Goal: Task Accomplishment & Management: Use online tool/utility

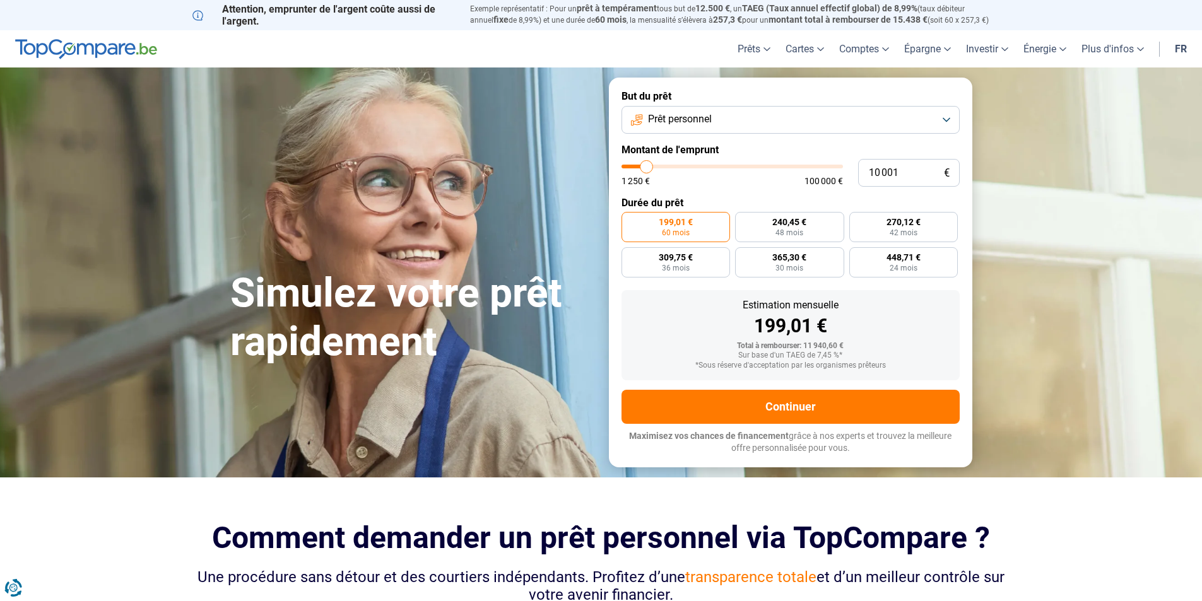
type input "8 500"
type input "8500"
type input "9 000"
type input "9000"
type input "9 750"
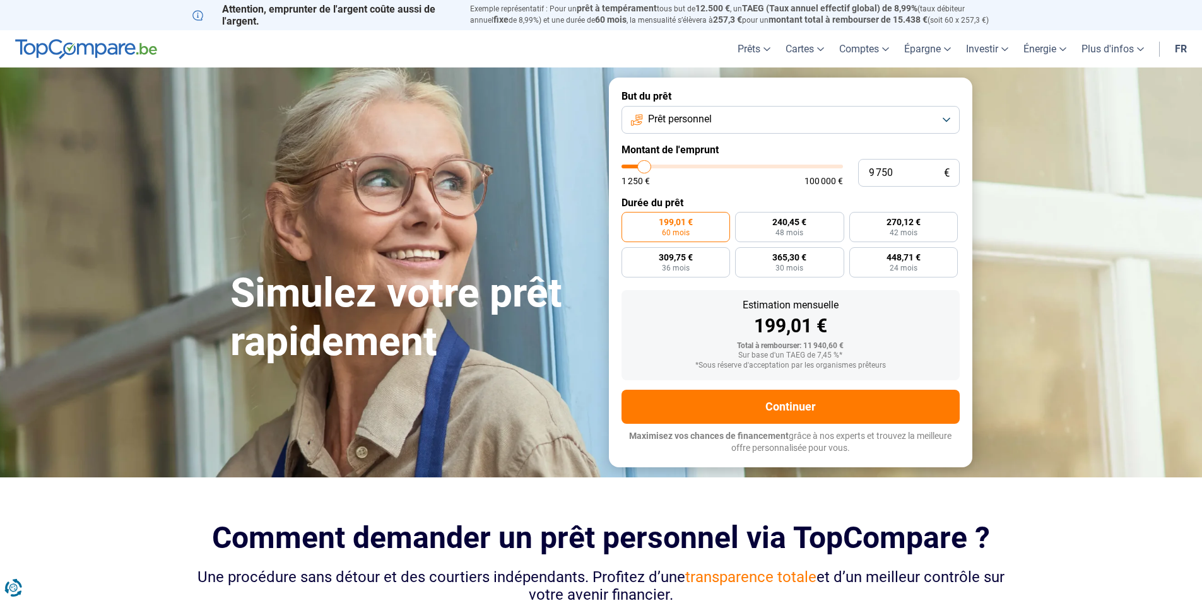
type input "9750"
type input "10 250"
type input "10250"
type input "10 500"
type input "10500"
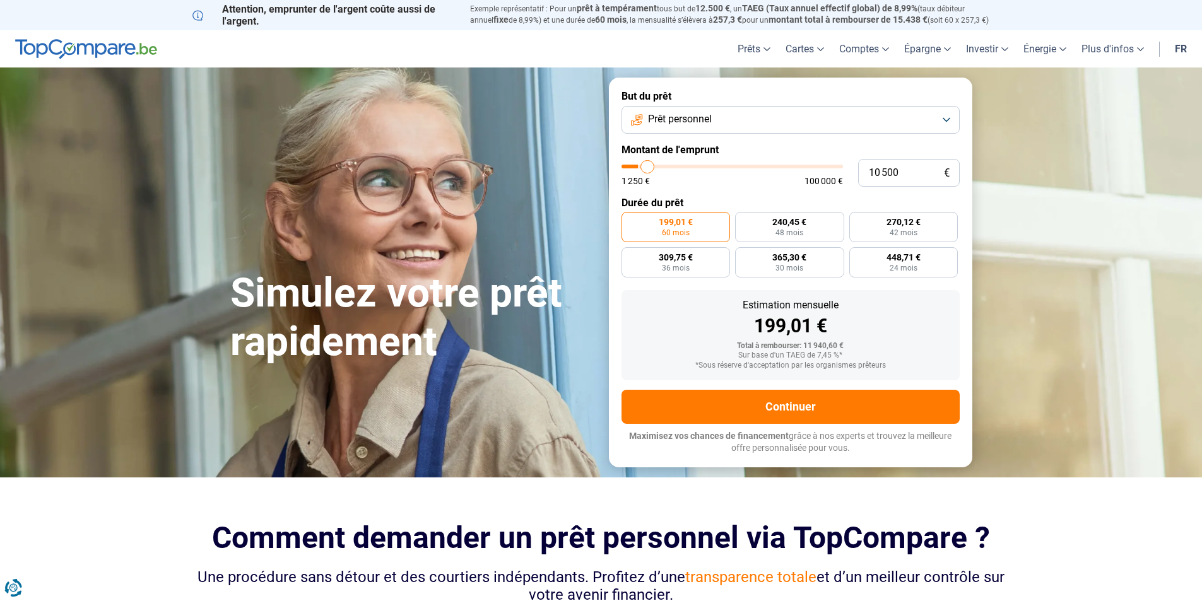
type input "11 000"
type input "11000"
type input "11 250"
type input "11250"
type input "11 500"
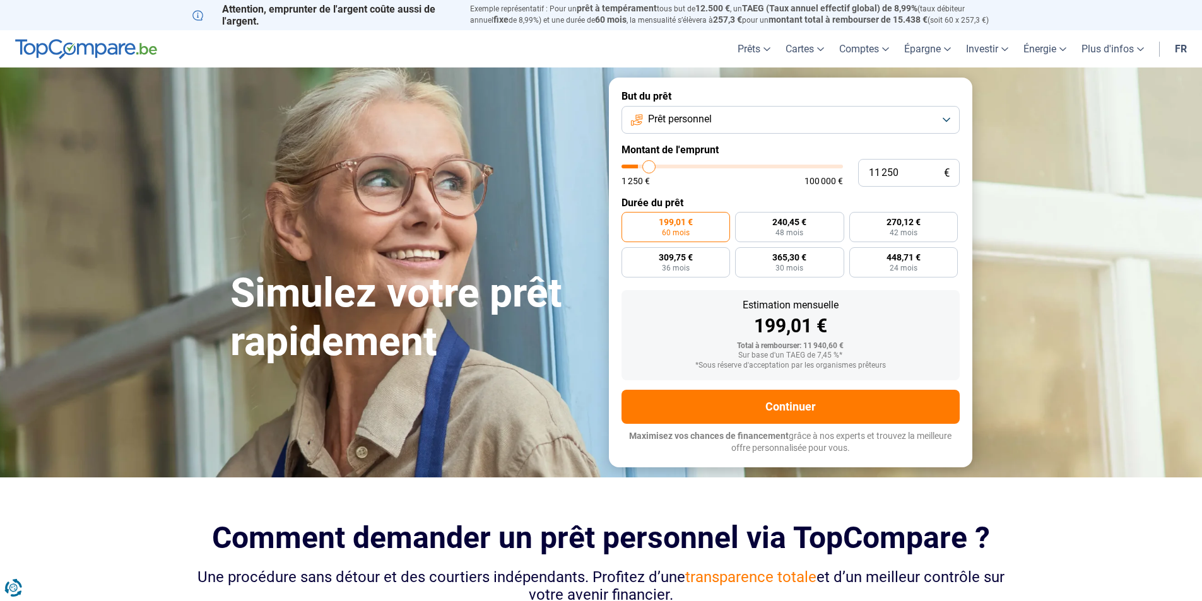
type input "11500"
type input "12 000"
type input "12000"
type input "12 500"
type input "12500"
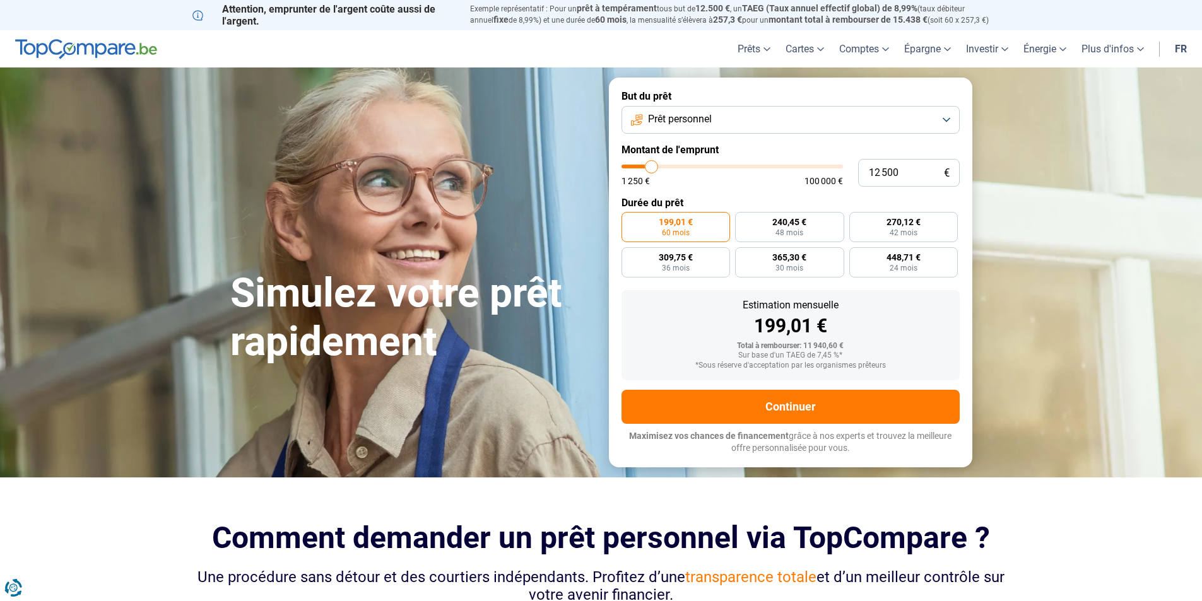
type input "12 750"
type input "12750"
type input "13 000"
type input "13000"
type input "13 250"
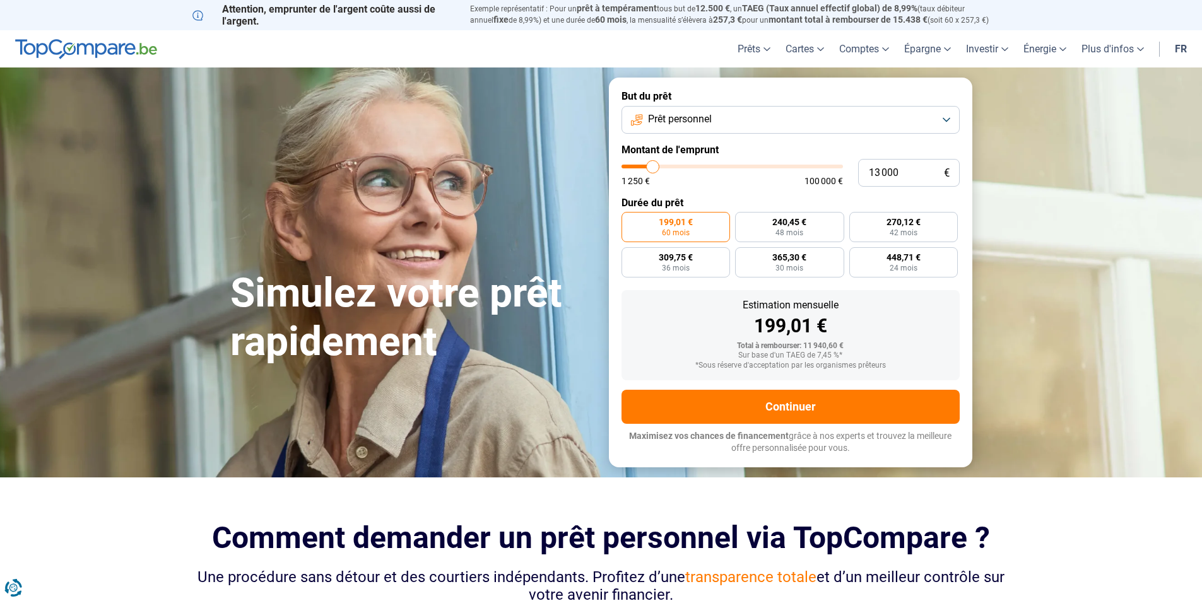
type input "13250"
type input "13 500"
type input "13500"
type input "14 000"
type input "14000"
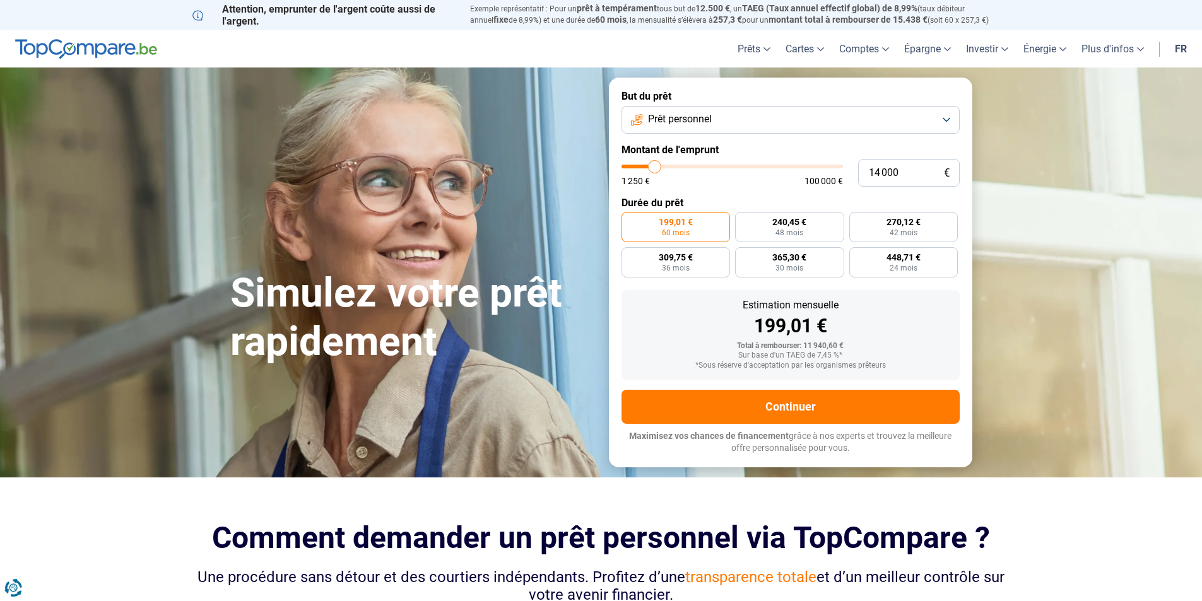
type input "14 250"
type input "14250"
type input "14 750"
type input "14750"
type input "15 000"
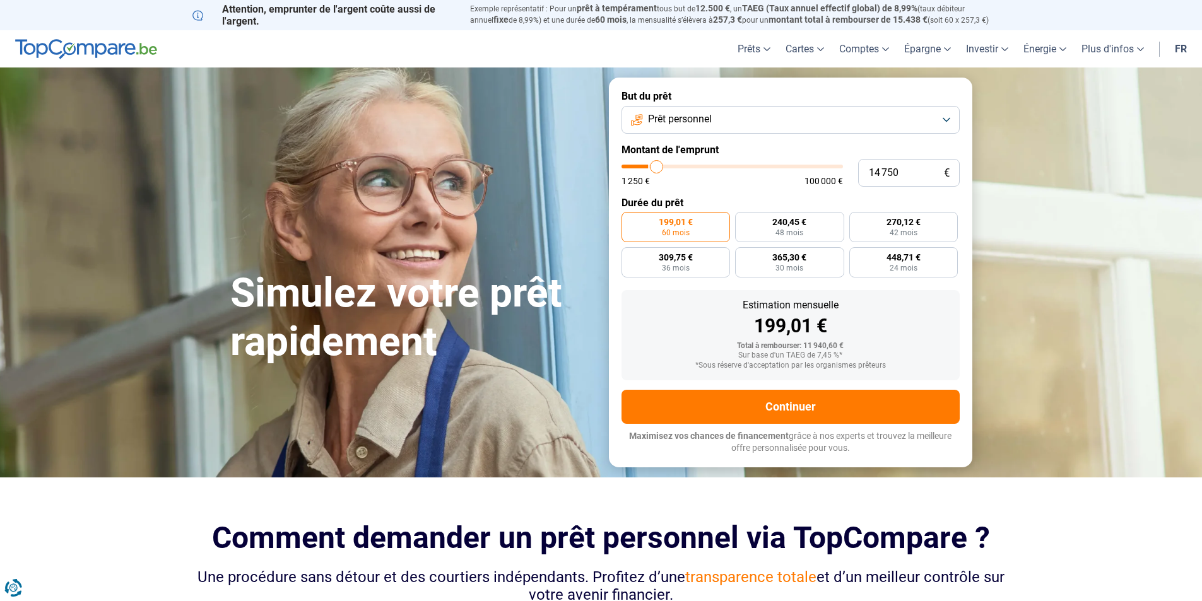
type input "15000"
type input "15 500"
type input "15500"
type input "15 750"
type input "15750"
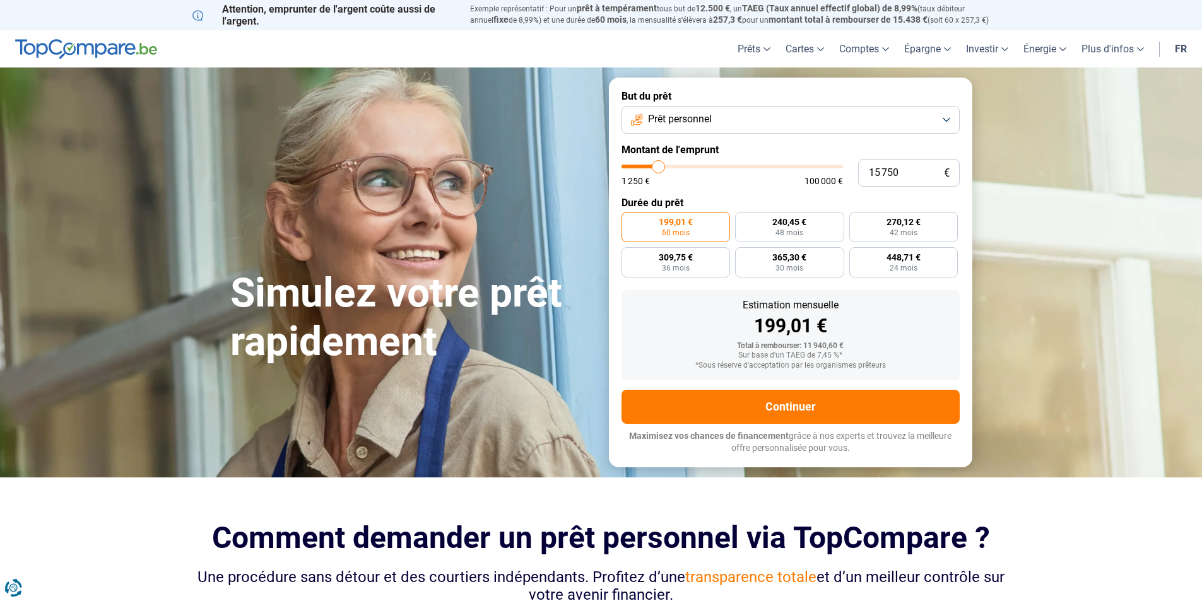
type input "16 000"
type input "16000"
type input "16 250"
type input "16250"
type input "17 250"
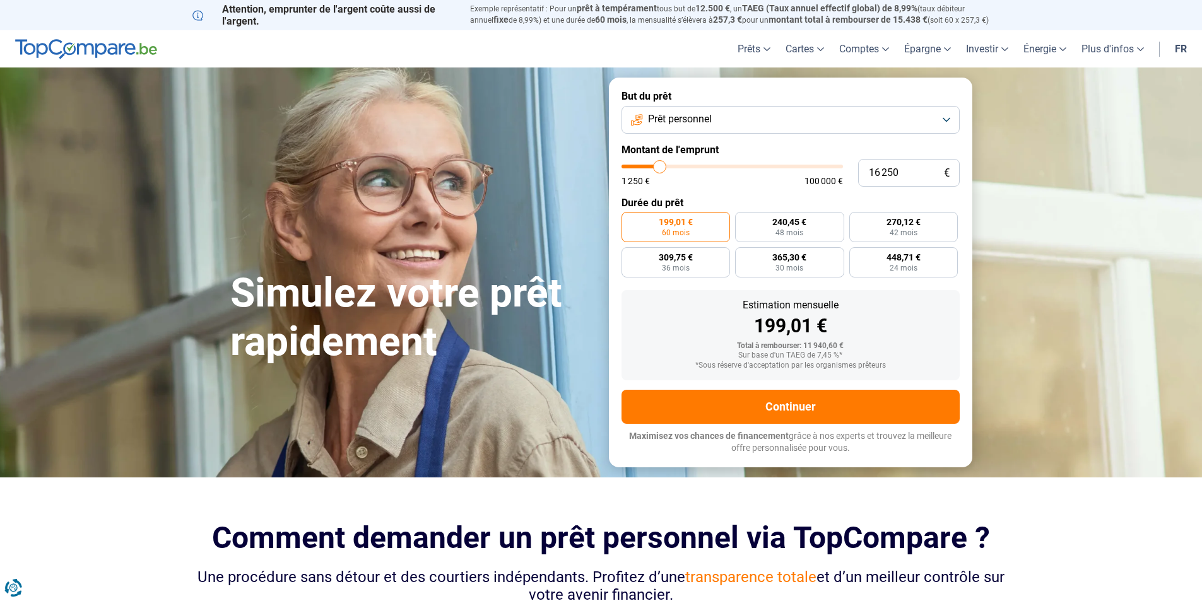
type input "17250"
type input "18 000"
type input "18000"
type input "18 500"
type input "18500"
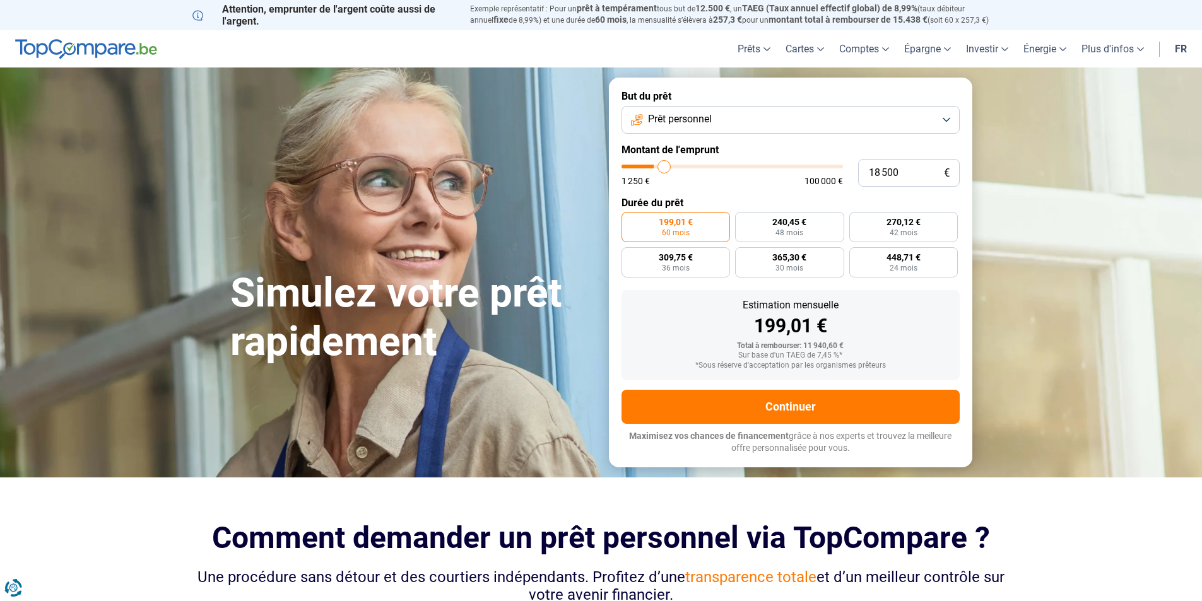
type input "18 750"
type input "18750"
type input "19 000"
type input "19000"
type input "19 750"
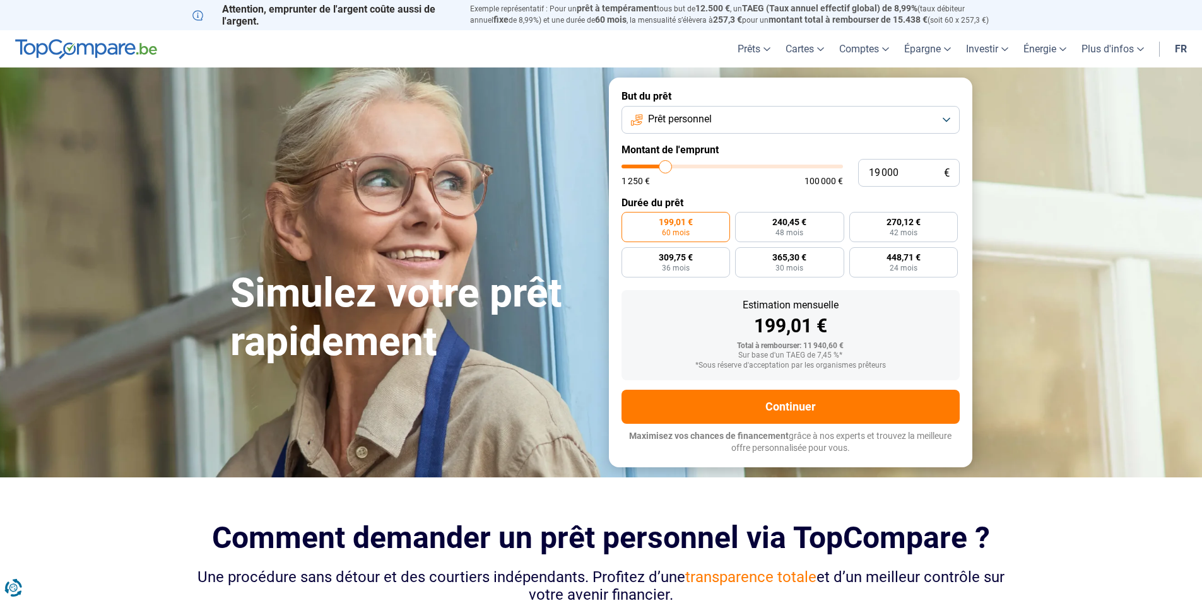
type input "19750"
type input "20 000"
type input "20000"
type input "20 250"
type input "20250"
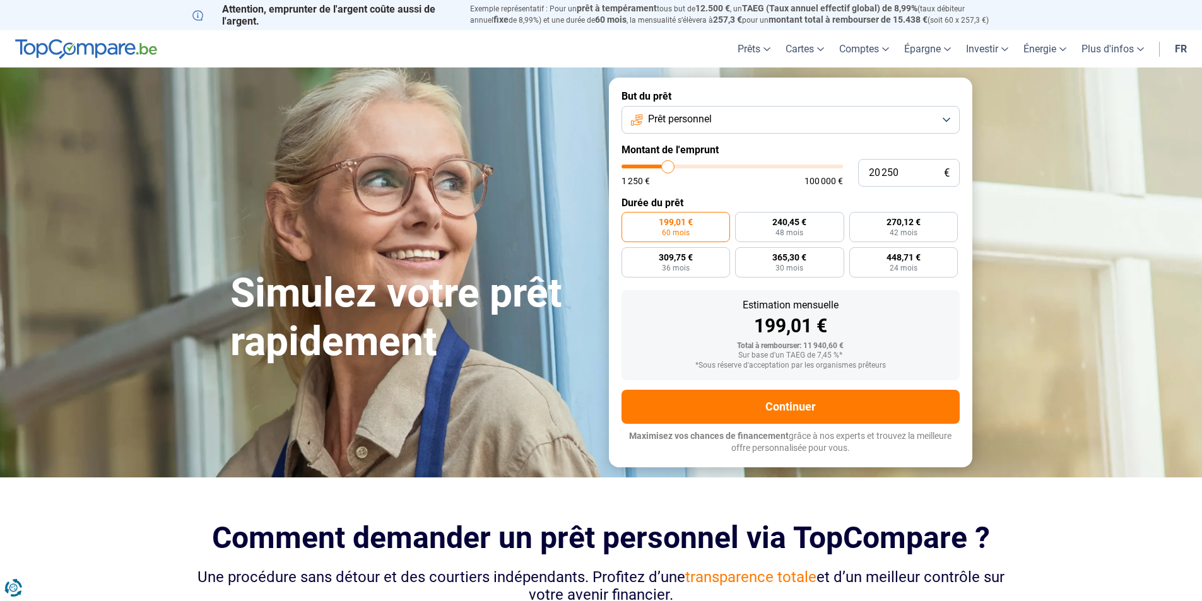
type input "20 500"
type input "20500"
type input "20 750"
type input "20750"
type input "21 250"
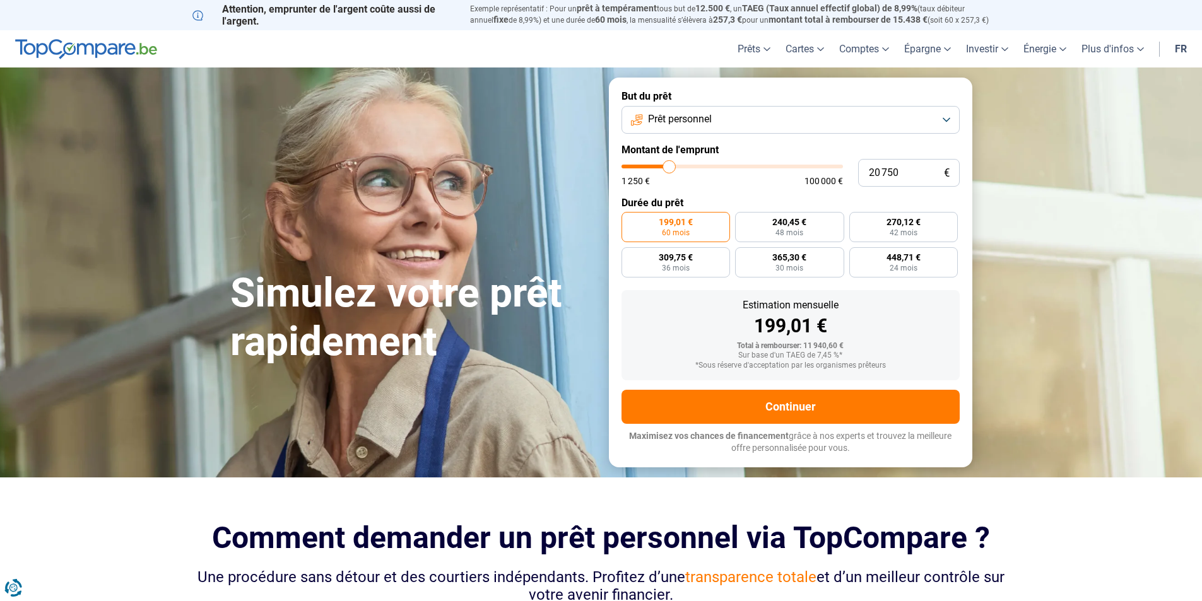
type input "21250"
type input "21 500"
type input "21500"
type input "22 000"
type input "22000"
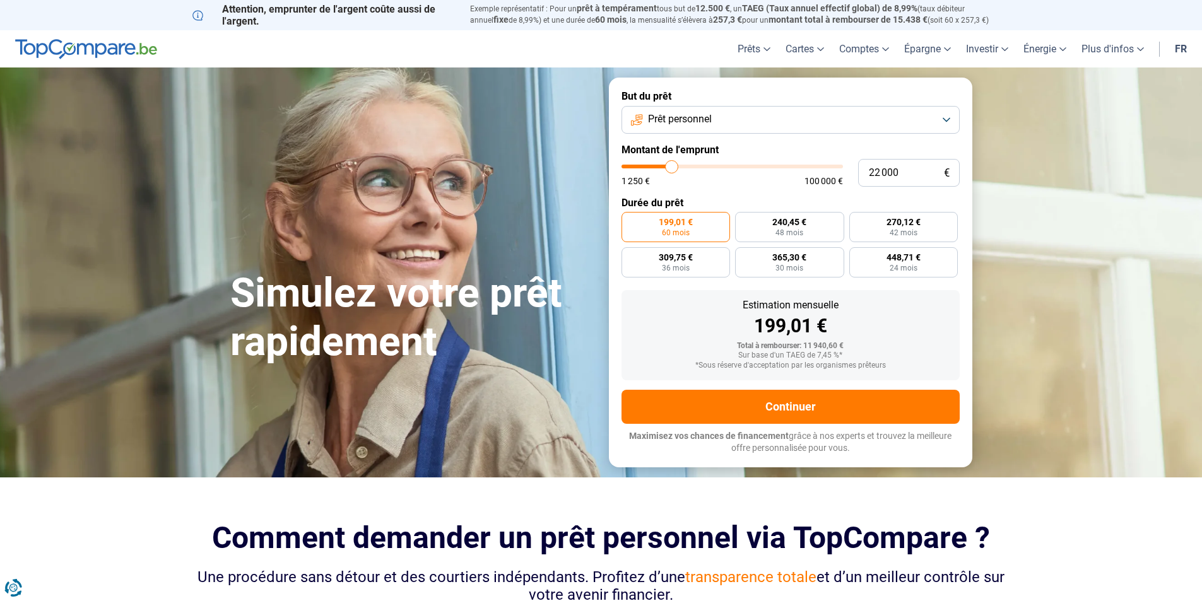
type input "22 250"
type input "22250"
type input "22 750"
type input "22750"
type input "23 000"
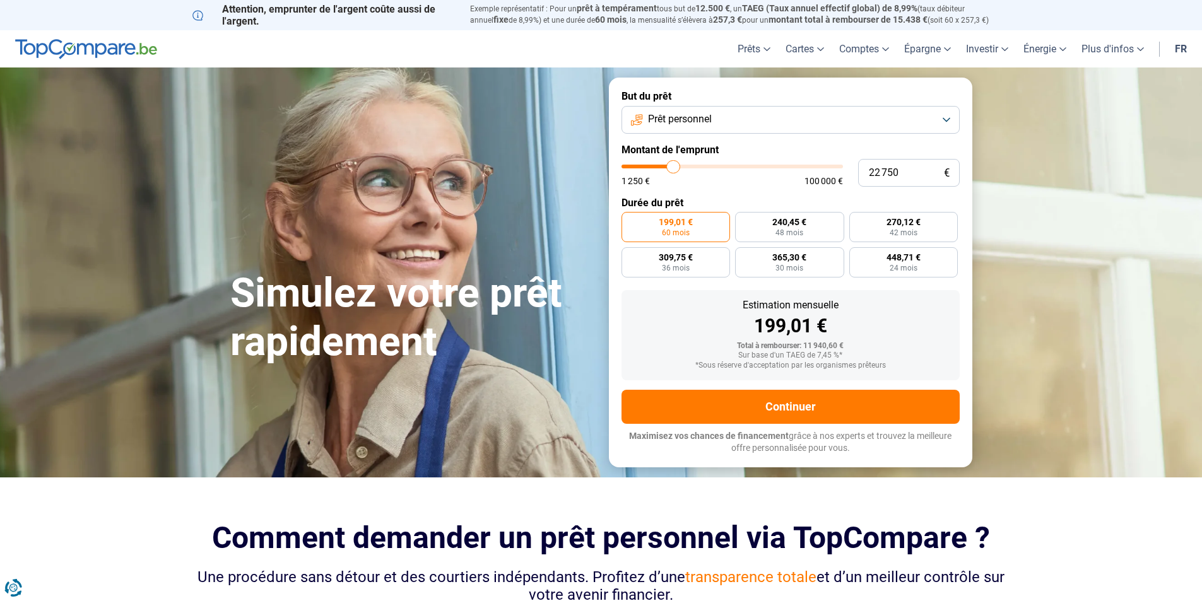
type input "23000"
type input "23 250"
type input "23250"
type input "23 500"
type input "23500"
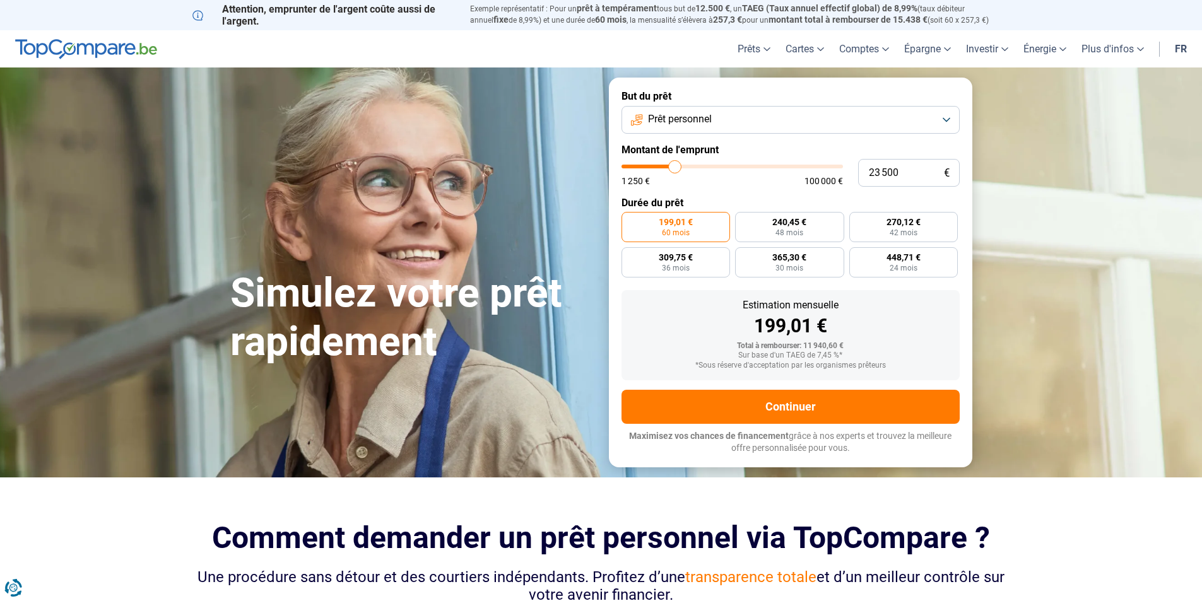
type input "23 750"
type input "23750"
type input "24 250"
type input "24250"
type input "24 750"
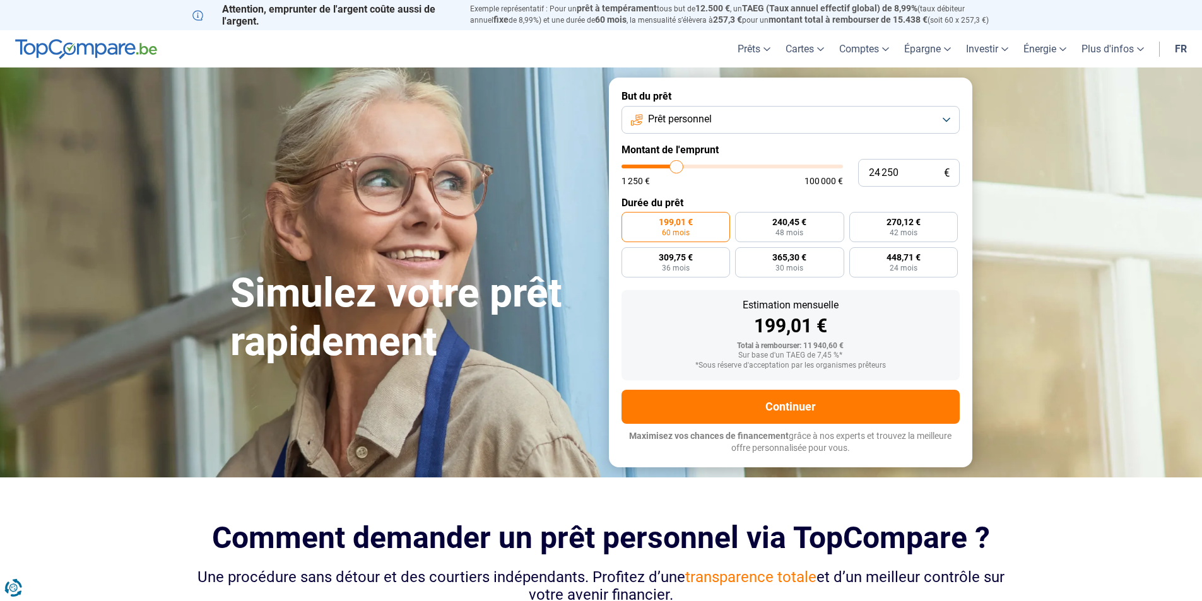
type input "24750"
type input "25 000"
type input "25000"
type input "25 250"
type input "25250"
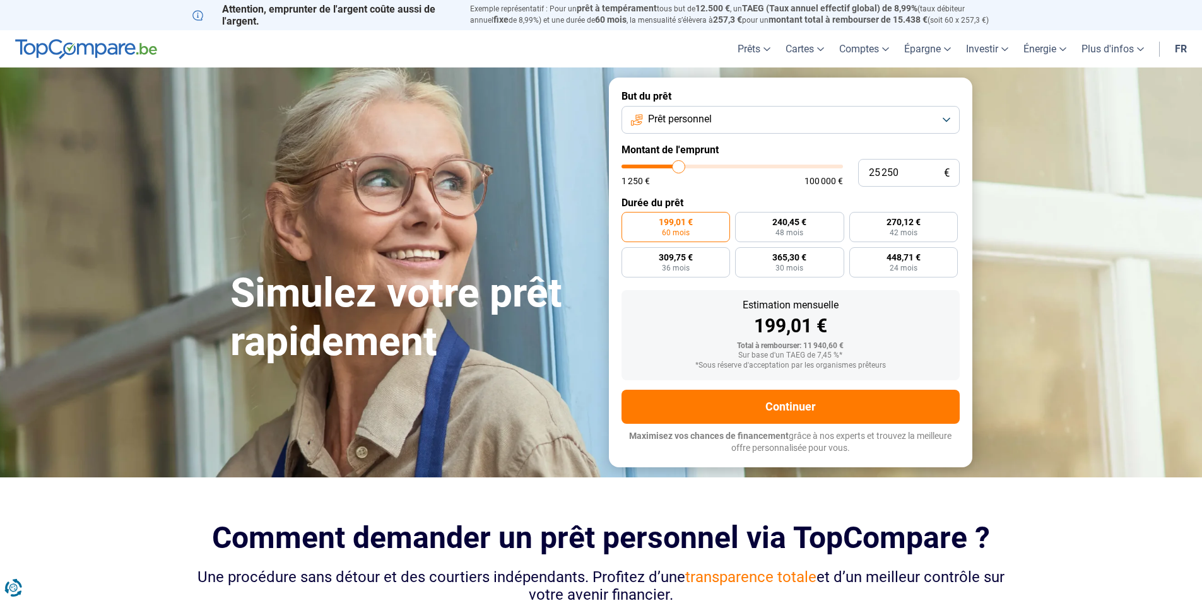
type input "25 750"
type input "25750"
type input "26 000"
type input "26000"
type input "26 250"
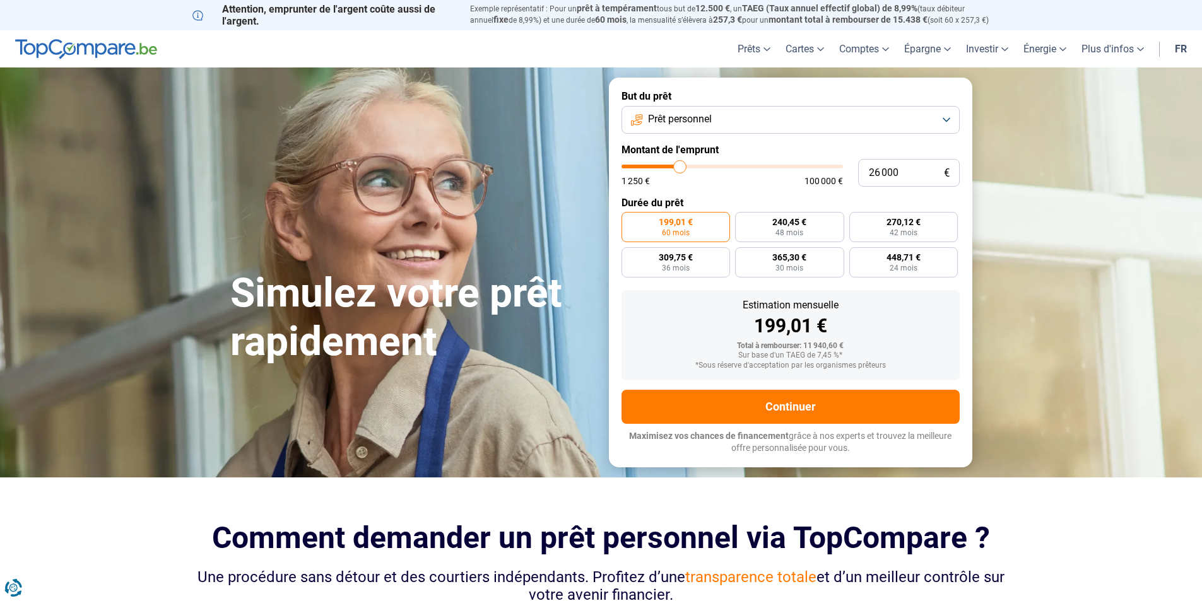
type input "26250"
type input "26 500"
type input "26500"
type input "27 250"
type input "27250"
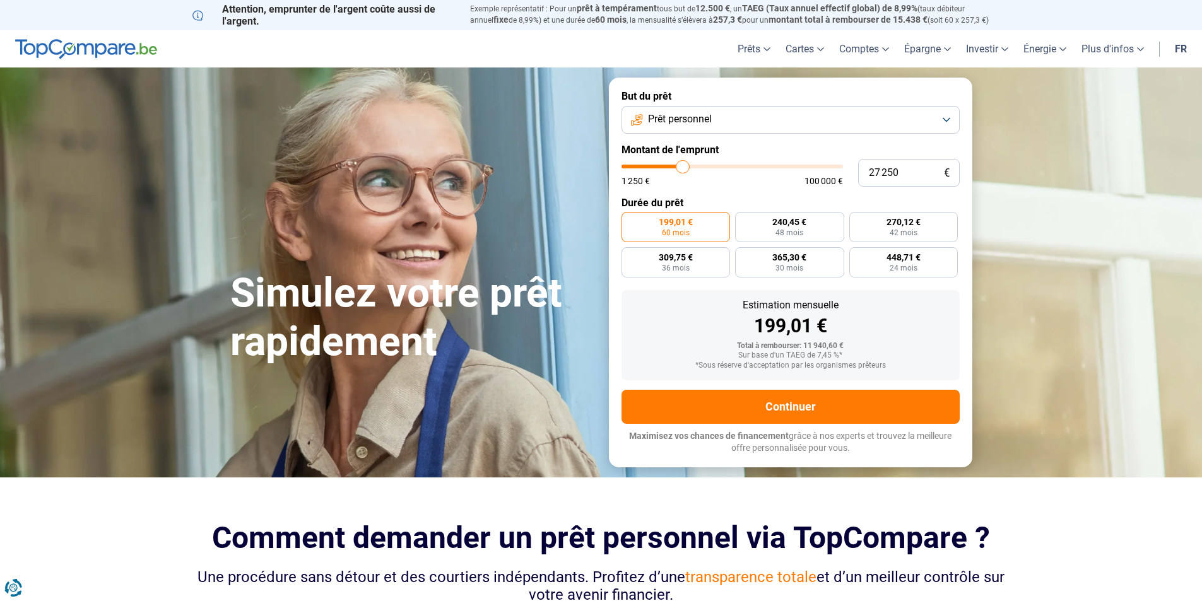
type input "27 500"
type input "27500"
type input "27 750"
type input "27750"
type input "28 000"
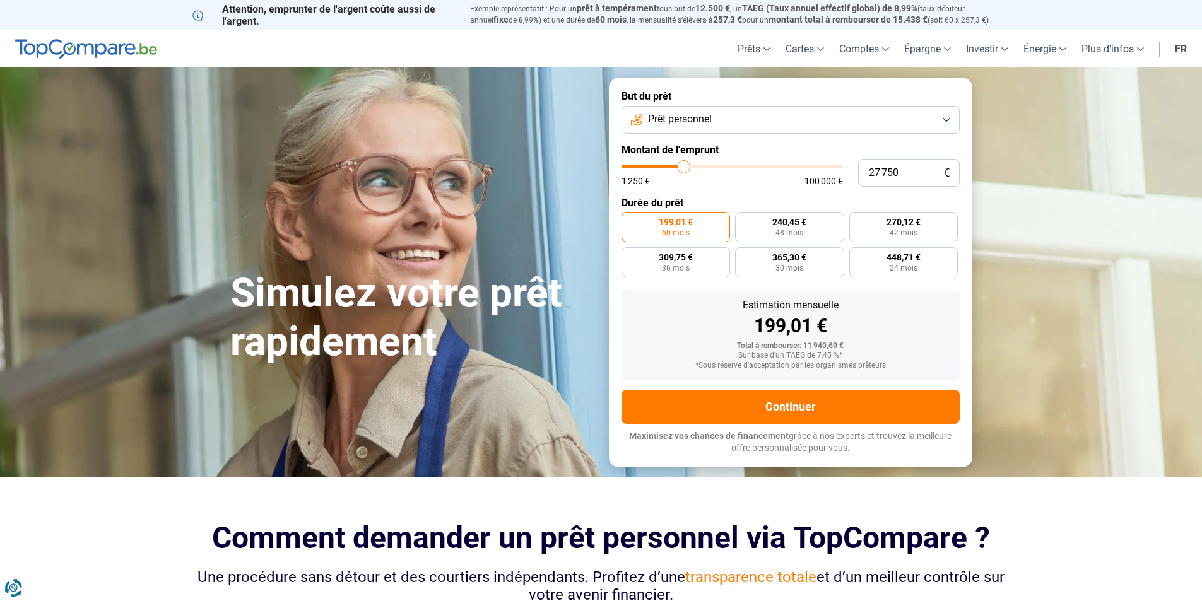
type input "28000"
type input "28 250"
type input "28250"
type input "28 750"
type input "28750"
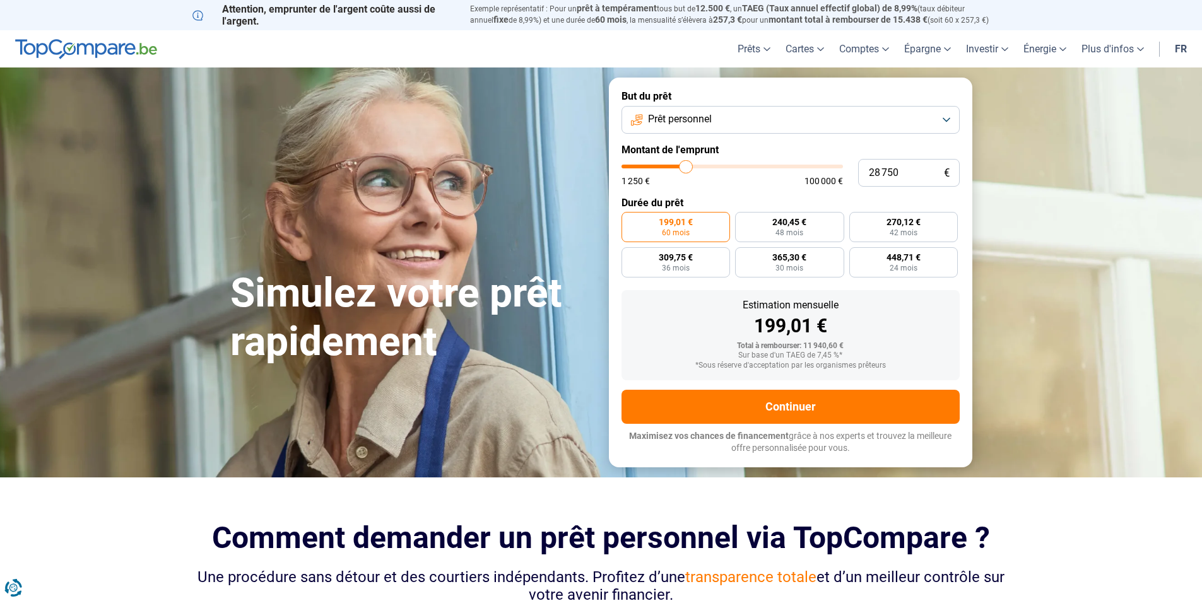
type input "29 000"
type input "29000"
type input "29 500"
type input "29500"
type input "29 750"
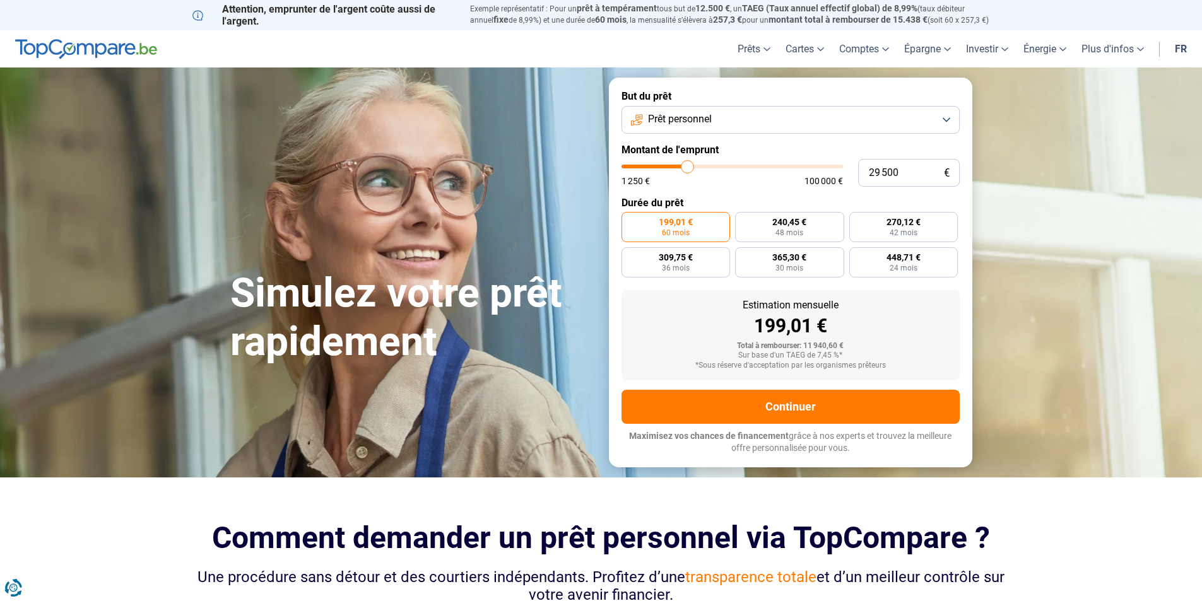
type input "29750"
type input "30 250"
type input "30250"
type input "30 500"
type input "30500"
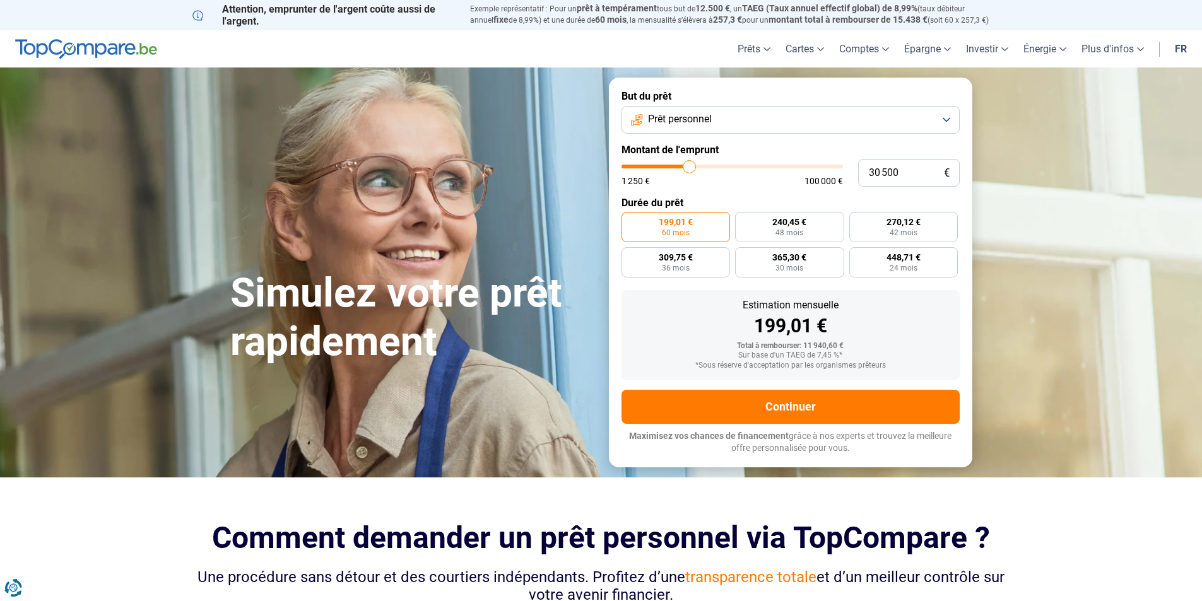
type input "30 750"
drag, startPoint x: 644, startPoint y: 165, endPoint x: 690, endPoint y: 167, distance: 46.7
type input "30750"
click at [690, 167] on input "range" at bounding box center [733, 167] width 222 height 4
radio input "false"
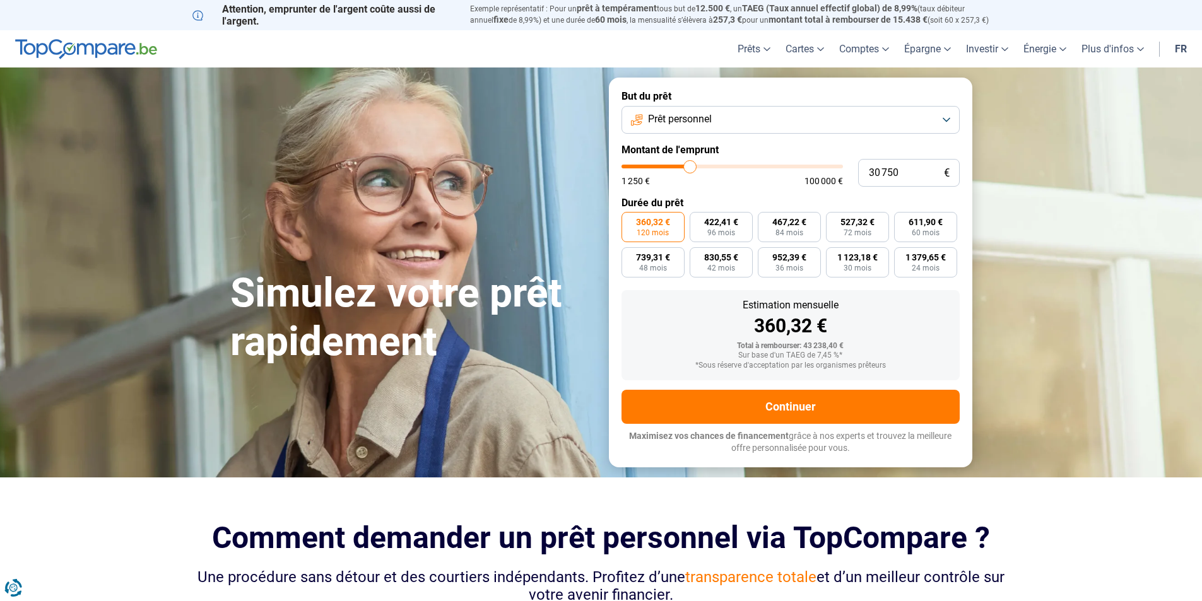
click at [943, 123] on button "Prêt personnel" at bounding box center [791, 120] width 338 height 28
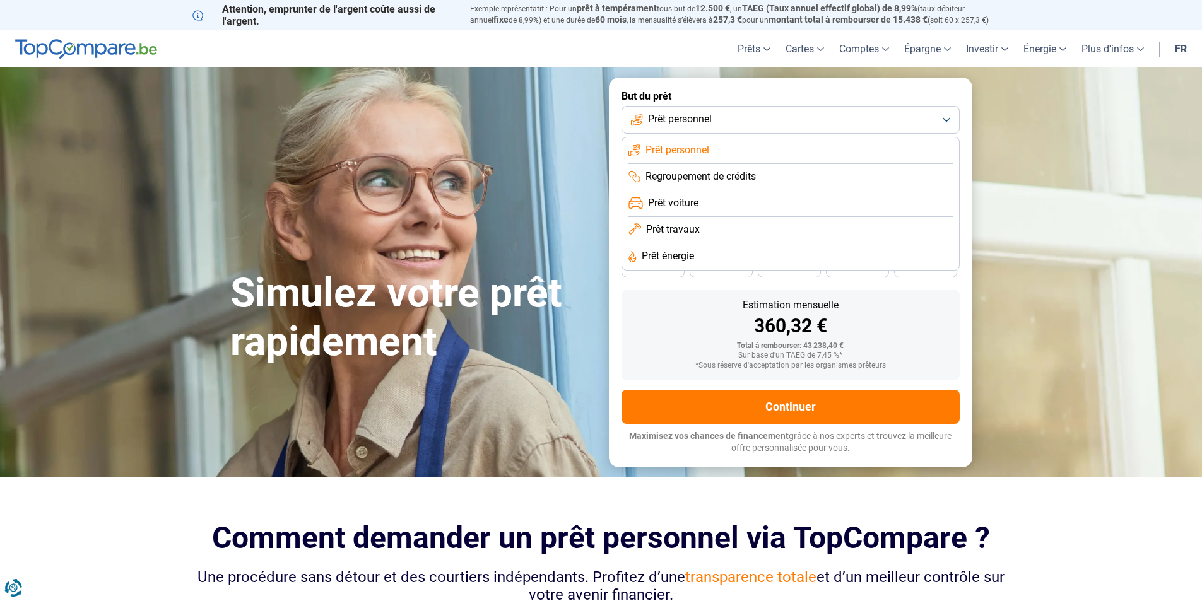
click at [756, 236] on li "Prêt travaux" at bounding box center [791, 230] width 324 height 27
